Goal: Find specific page/section: Find specific page/section

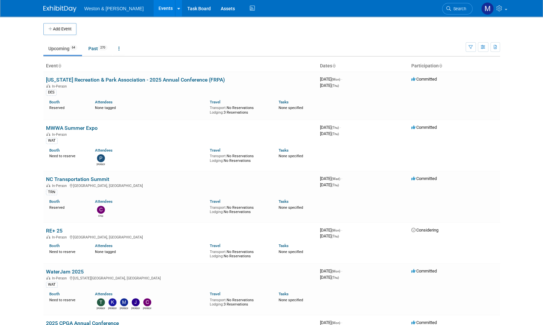
click at [65, 10] on img at bounding box center [59, 9] width 33 height 7
click at [216, 8] on link "Assets" at bounding box center [228, 8] width 24 height 17
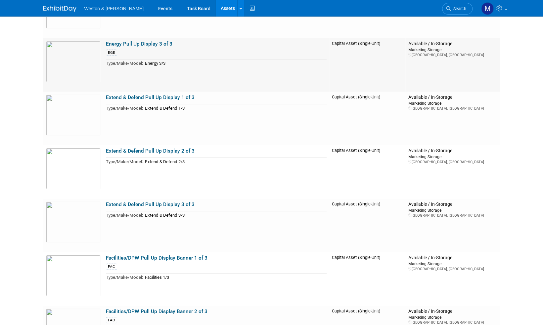
scroll to position [1388, 0]
